Goal: Task Accomplishment & Management: Manage account settings

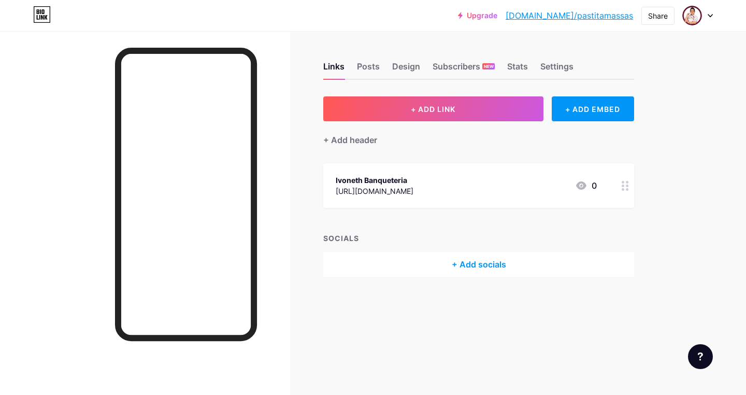
click at [711, 17] on icon at bounding box center [711, 16] width 4 height 3
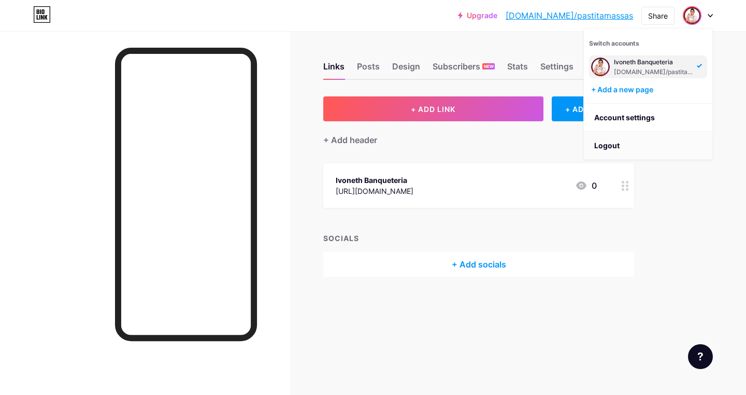
click at [629, 145] on li "Logout" at bounding box center [648, 146] width 129 height 28
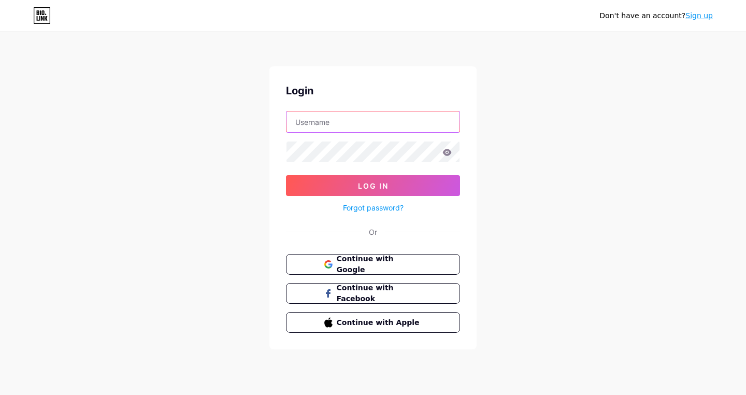
type input "pastitamassasoficial"
click at [373, 186] on button "Log In" at bounding box center [373, 185] width 174 height 21
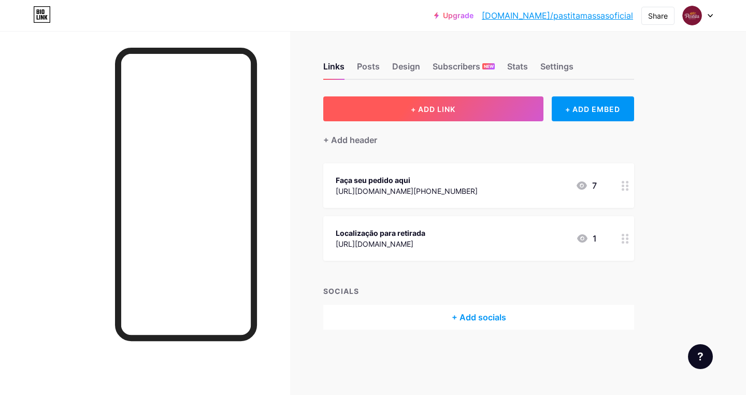
click at [471, 110] on button "+ ADD LINK" at bounding box center [433, 108] width 220 height 25
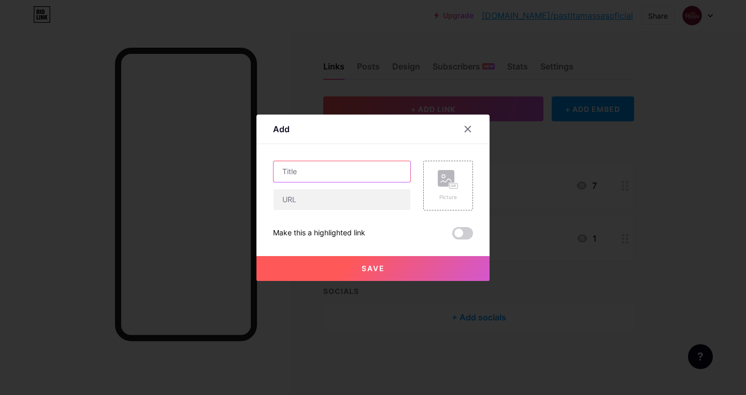
click at [330, 171] on input "text" at bounding box center [342, 171] width 137 height 21
type input "Faça seu PEDIDO aqui"
click at [332, 198] on input "text" at bounding box center [342, 199] width 137 height 21
paste input "[URL]"
type input "[URL]"
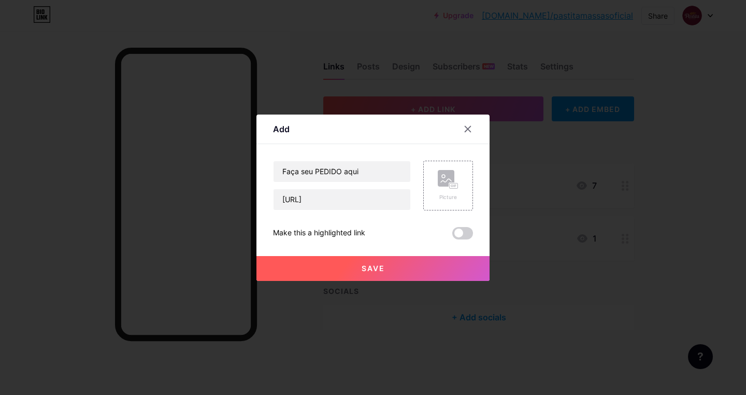
click at [390, 269] on button "Save" at bounding box center [373, 268] width 233 height 25
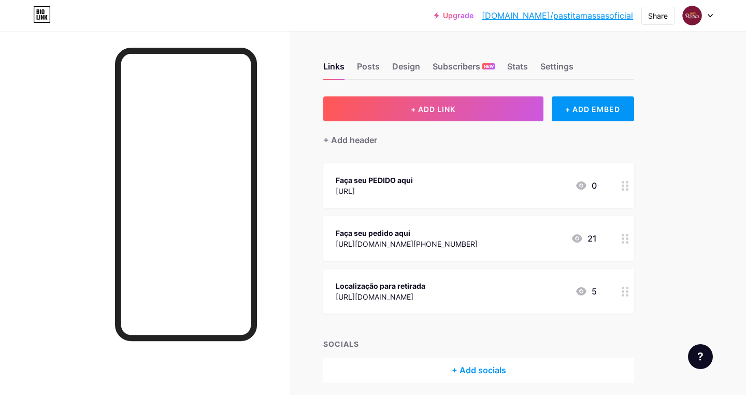
click at [409, 232] on div "Faça seu pedido aqui" at bounding box center [407, 233] width 142 height 11
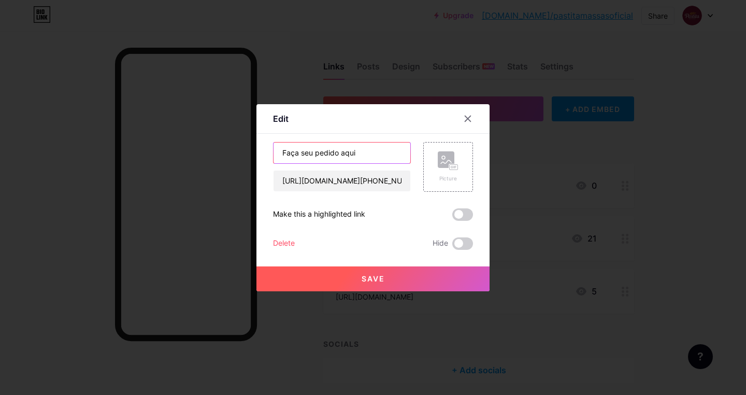
drag, startPoint x: 367, startPoint y: 155, endPoint x: 272, endPoint y: 154, distance: 95.9
click at [272, 154] on div "Edit Content YouTube Play YouTube video without leaving your page. ADD Vimeo Pl…" at bounding box center [373, 197] width 233 height 187
type input "Nosso Whatsapp"
click at [380, 279] on span "Save" at bounding box center [373, 278] width 23 height 9
